Goal: Information Seeking & Learning: Learn about a topic

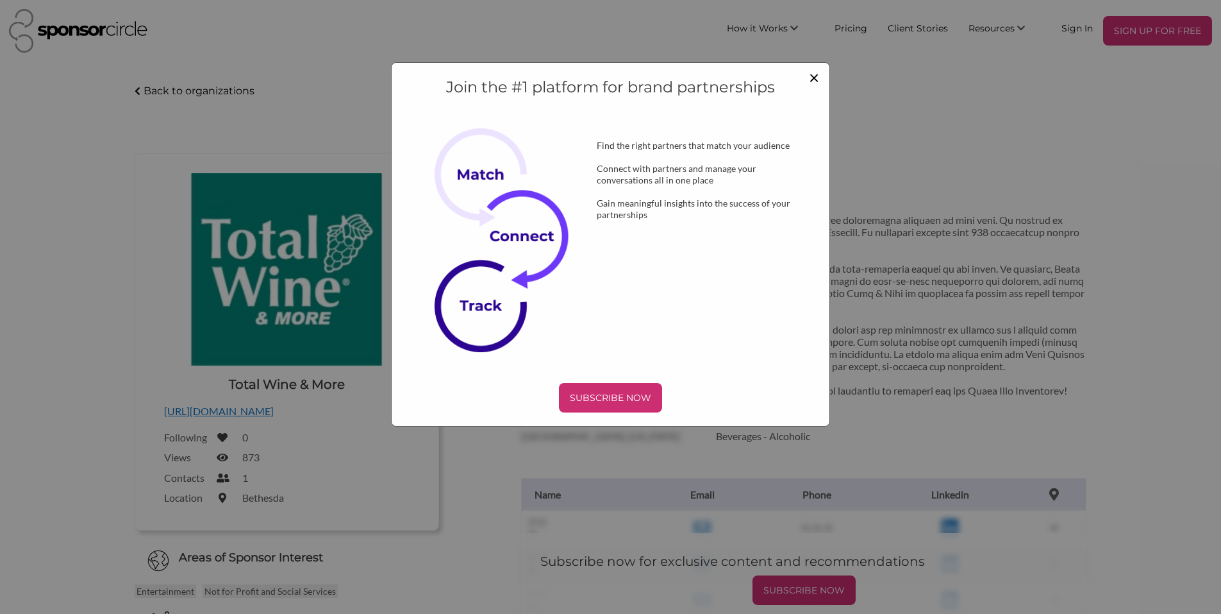
click at [817, 77] on span "×" at bounding box center [814, 77] width 10 height 22
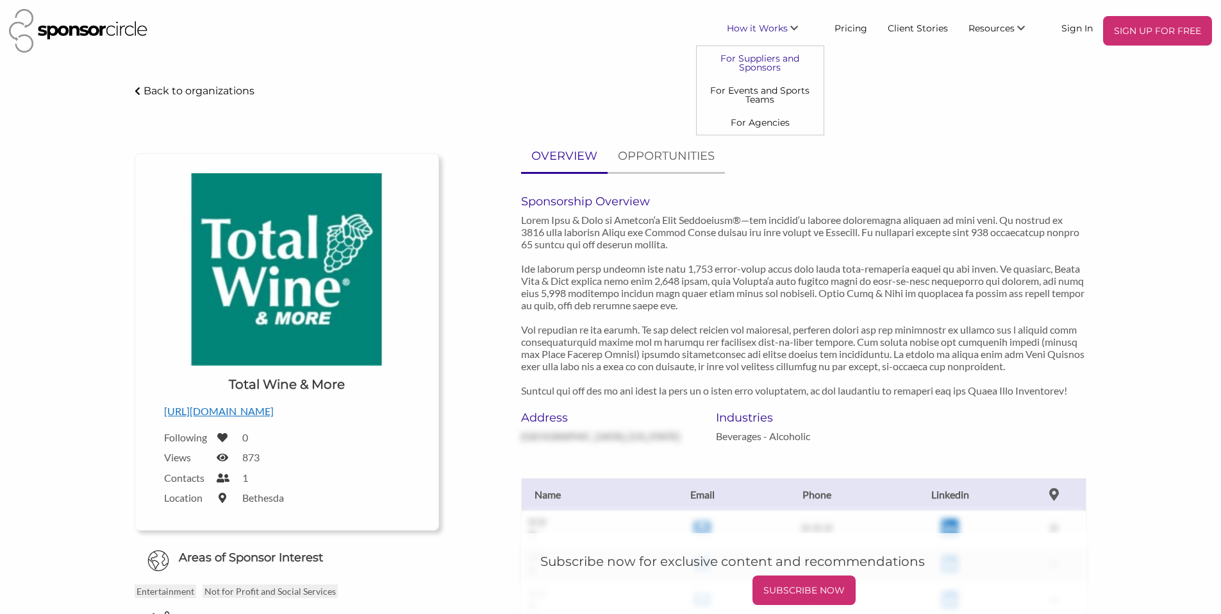
click at [767, 63] on link "For Suppliers and Sponsors" at bounding box center [760, 62] width 127 height 32
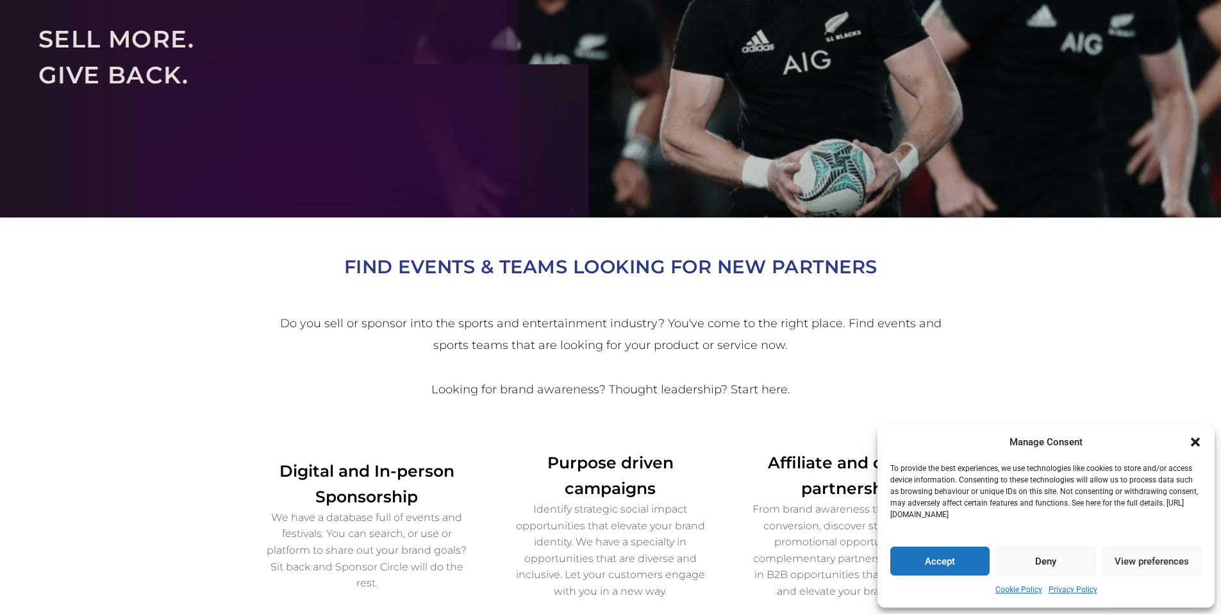
scroll to position [192, 0]
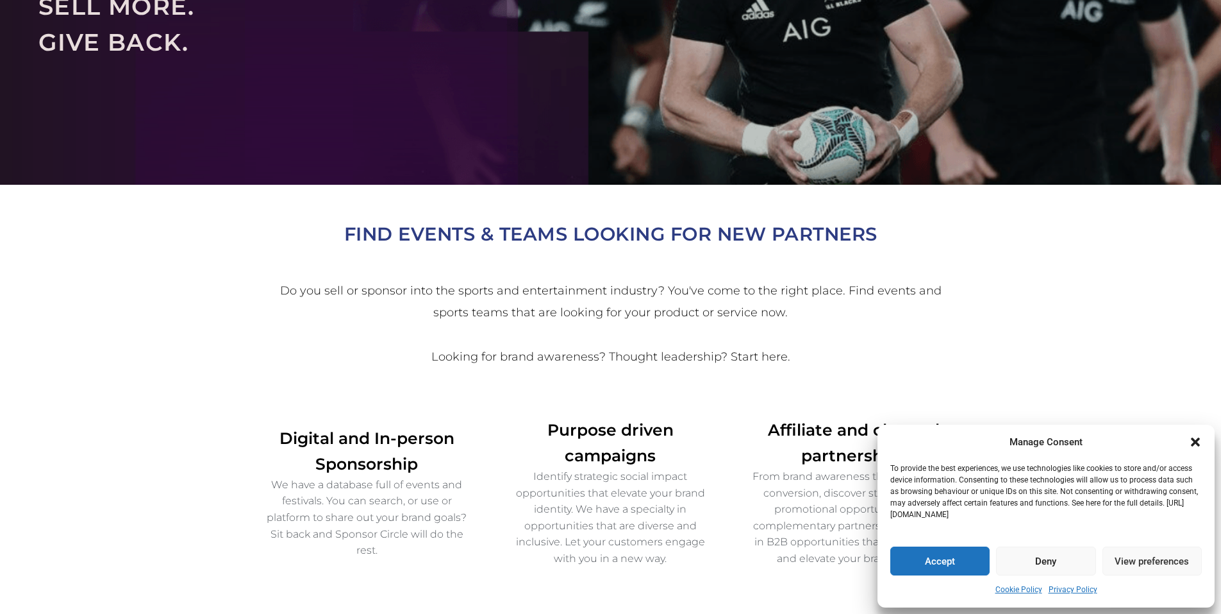
click at [1191, 436] on icon "Close dialogue" at bounding box center [1195, 441] width 13 height 13
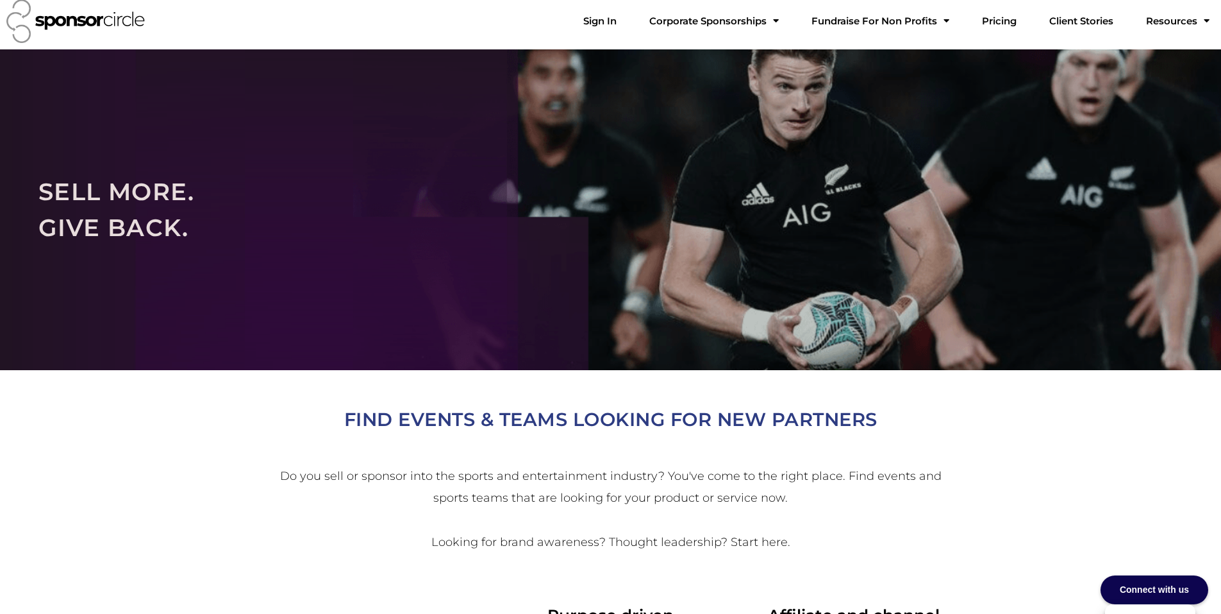
scroll to position [0, 0]
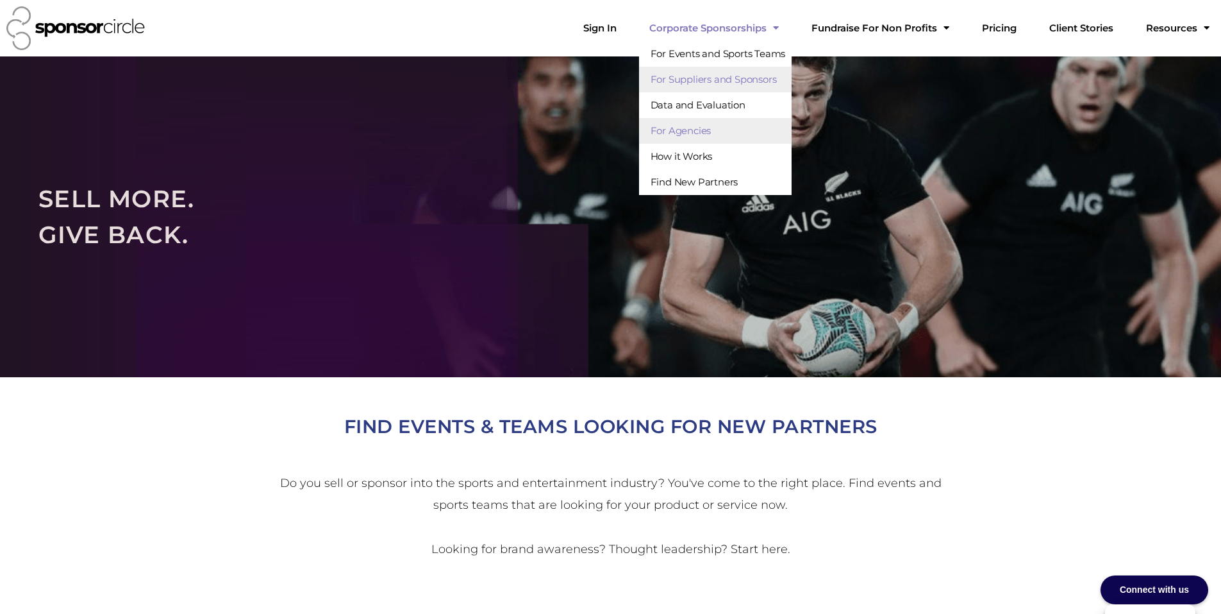
click at [719, 129] on link "For Agencies" at bounding box center [715, 131] width 153 height 26
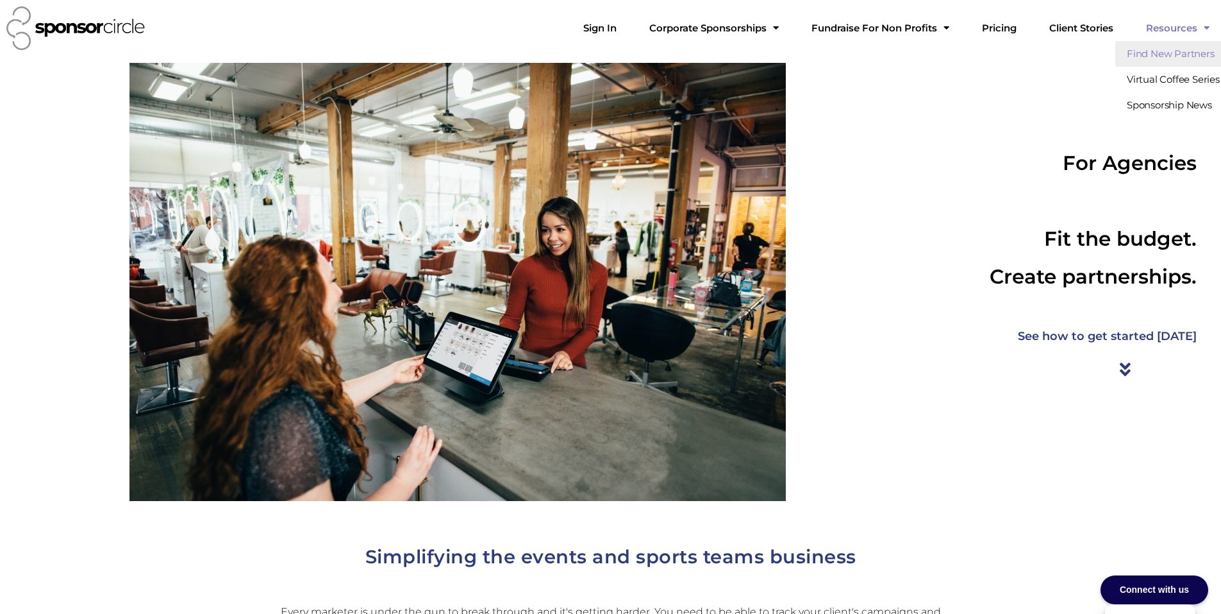
click at [1171, 52] on link "Find New Partners" at bounding box center [1171, 54] width 111 height 26
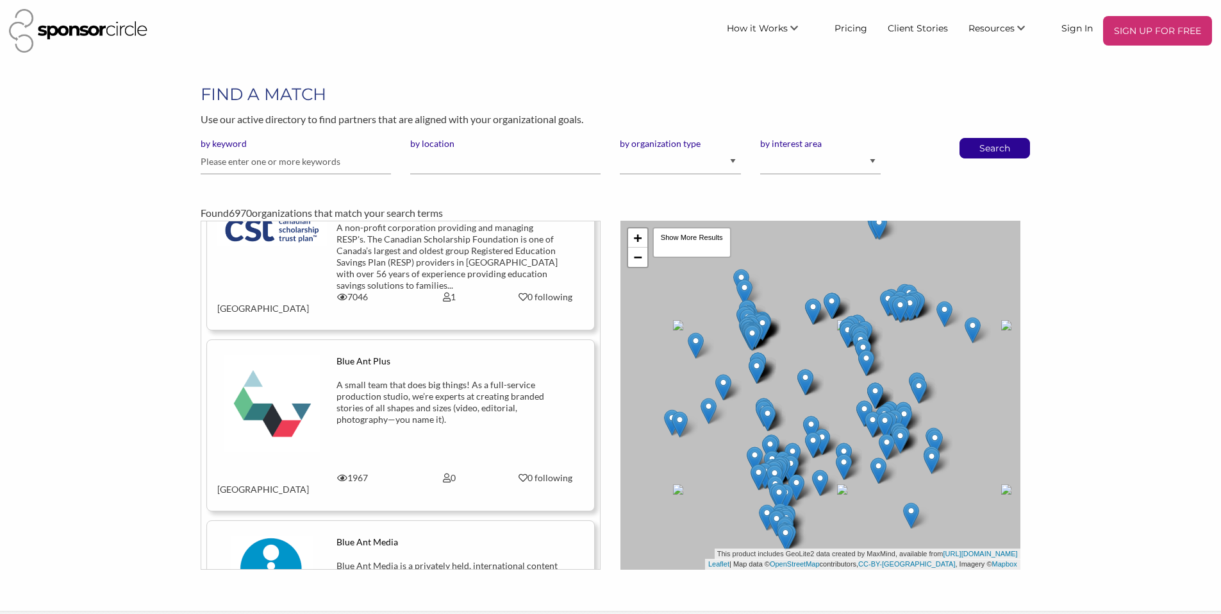
scroll to position [17695, 0]
